Goal: Find specific page/section: Find specific page/section

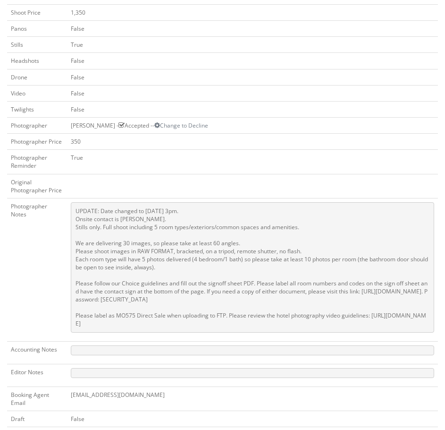
scroll to position [330, 0]
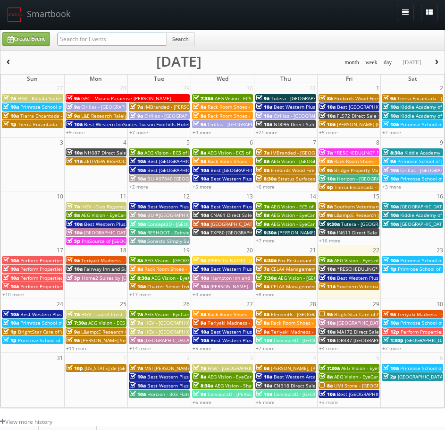
click at [129, 41] on input "text" at bounding box center [112, 39] width 110 height 13
paste input "8184"
type input "8184"
click at [180, 37] on button "Search" at bounding box center [180, 39] width 29 height 14
click at [62, 41] on input "8184" at bounding box center [112, 39] width 110 height 13
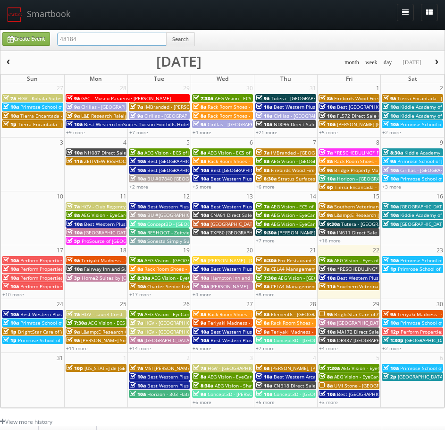
drag, startPoint x: 54, startPoint y: 38, endPoint x: 36, endPoint y: 39, distance: 17.9
click at [35, 39] on div "Create Event 48184 Search" at bounding box center [223, 41] width 456 height 18
type input "48184"
click at [182, 35] on button "Search" at bounding box center [180, 39] width 29 height 14
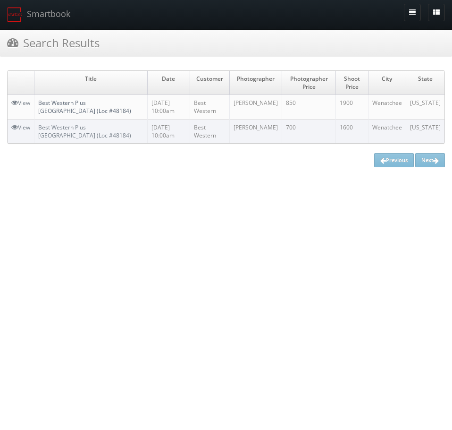
click at [80, 106] on link "Best Western Plus [GEOGRAPHIC_DATA] (Loc #48184)" at bounding box center [84, 107] width 93 height 16
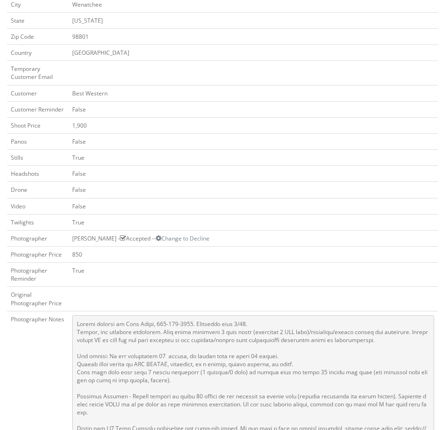
scroll to position [283, 0]
